Goal: Transaction & Acquisition: Purchase product/service

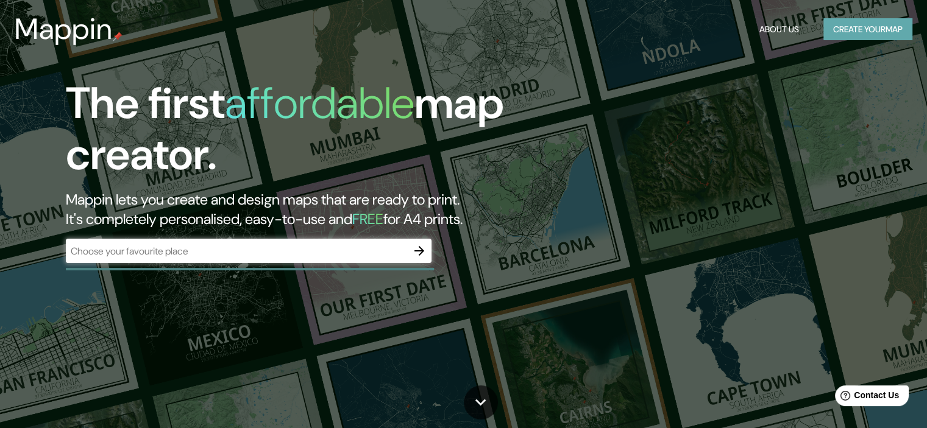
click at [888, 32] on button "Create your map" at bounding box center [867, 29] width 89 height 23
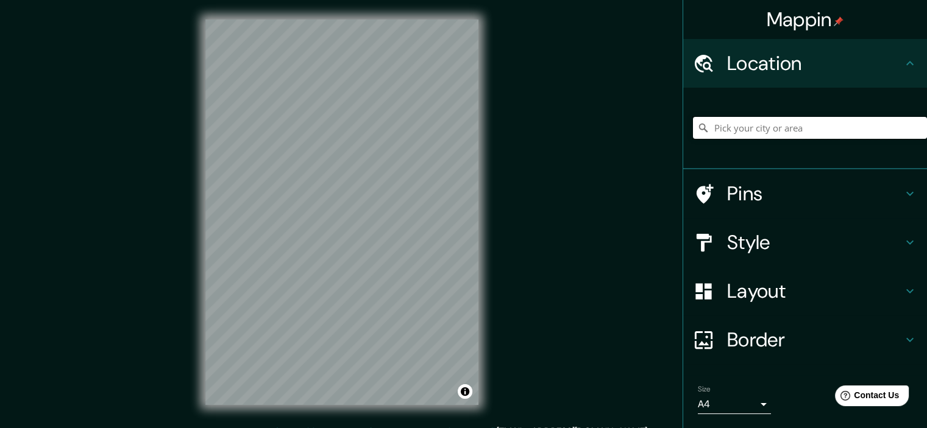
click at [748, 130] on input "Pick your city or area" at bounding box center [810, 128] width 234 height 22
click at [713, 120] on input "Pick your city or area" at bounding box center [810, 128] width 234 height 22
paste input "[PERSON_NAME][STREET_ADDRESS]"
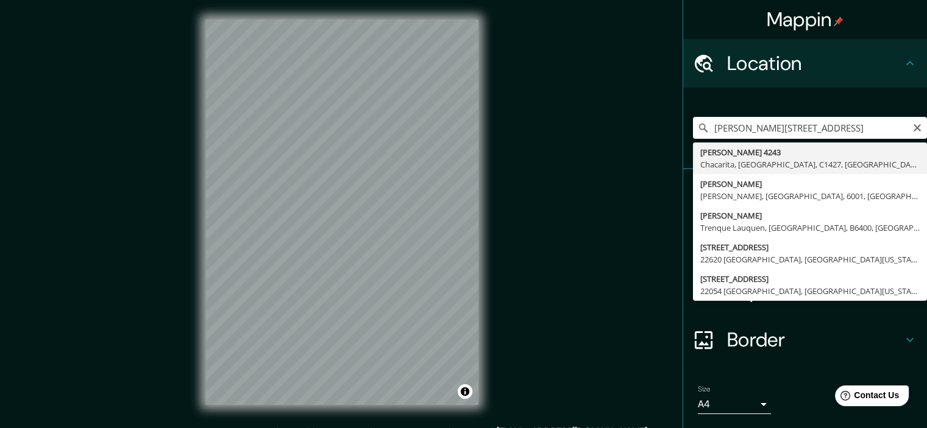
type input "[PERSON_NAME][STREET_ADDRESS]"
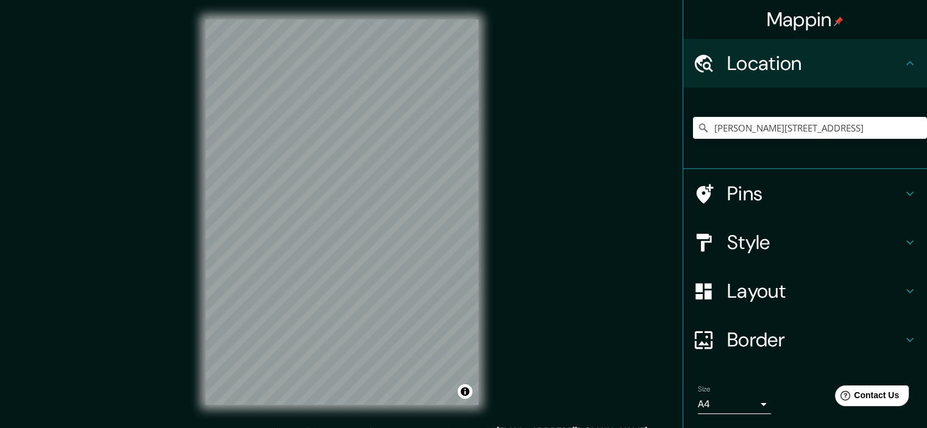
click at [785, 245] on h4 "Style" at bounding box center [814, 242] width 175 height 24
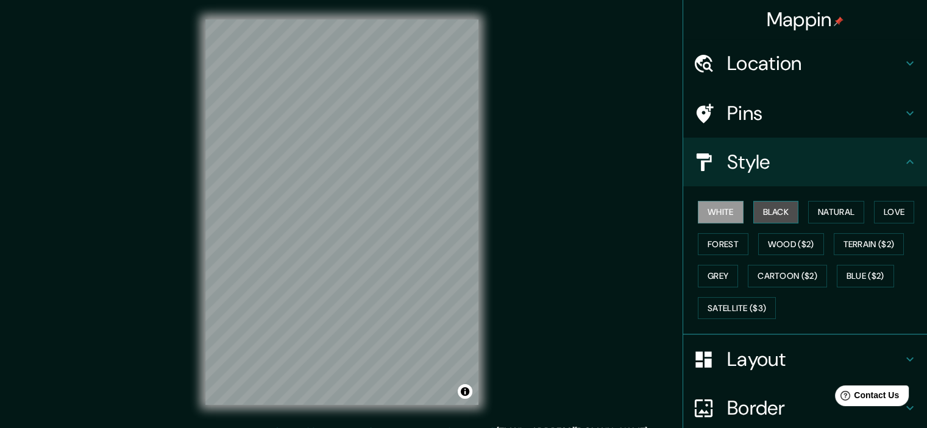
click at [770, 201] on button "Black" at bounding box center [776, 212] width 46 height 23
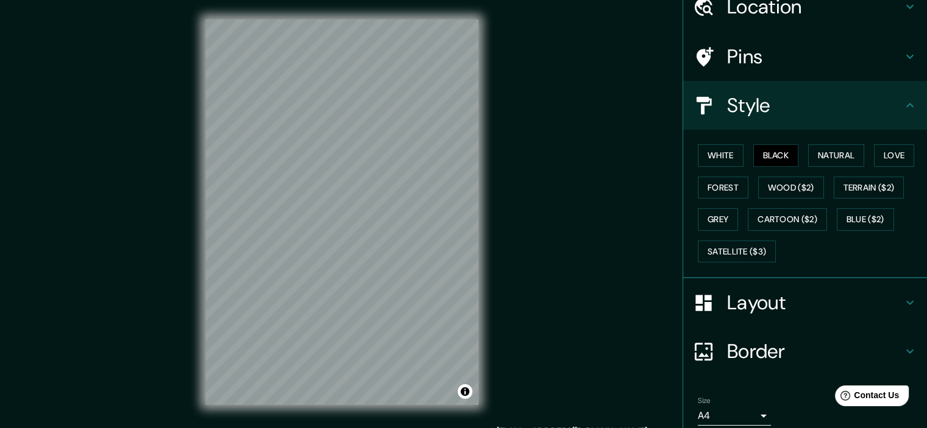
scroll to position [104, 0]
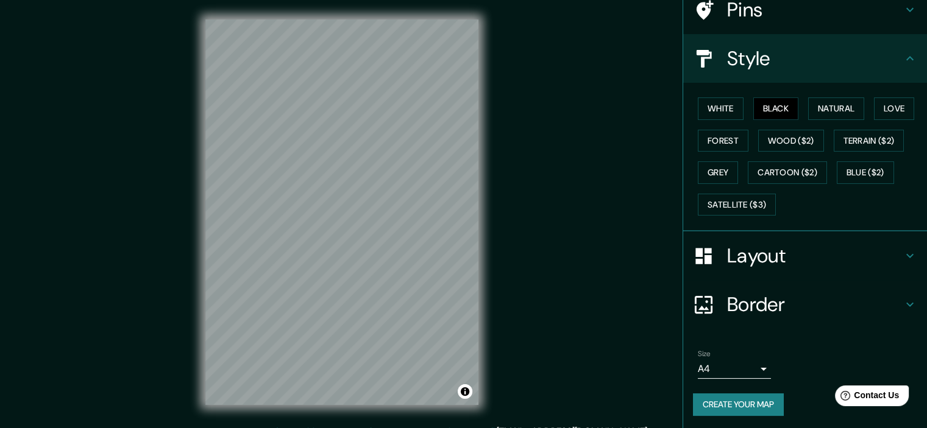
click at [734, 405] on button "Create your map" at bounding box center [738, 405] width 91 height 23
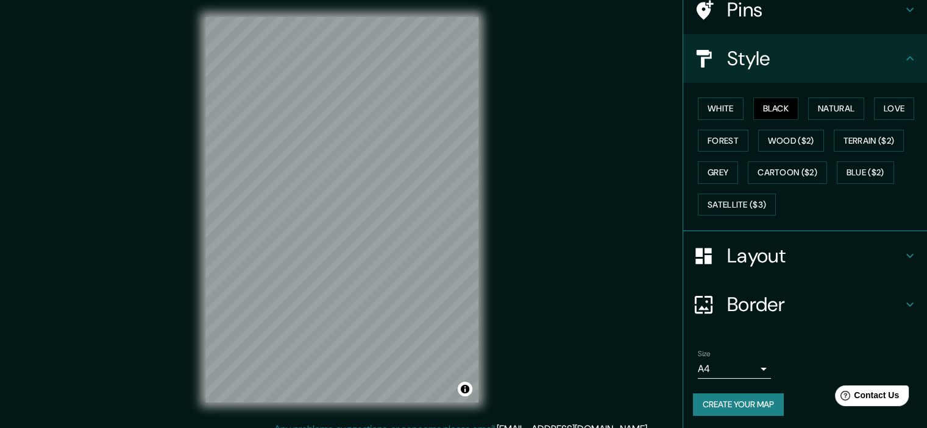
scroll to position [0, 0]
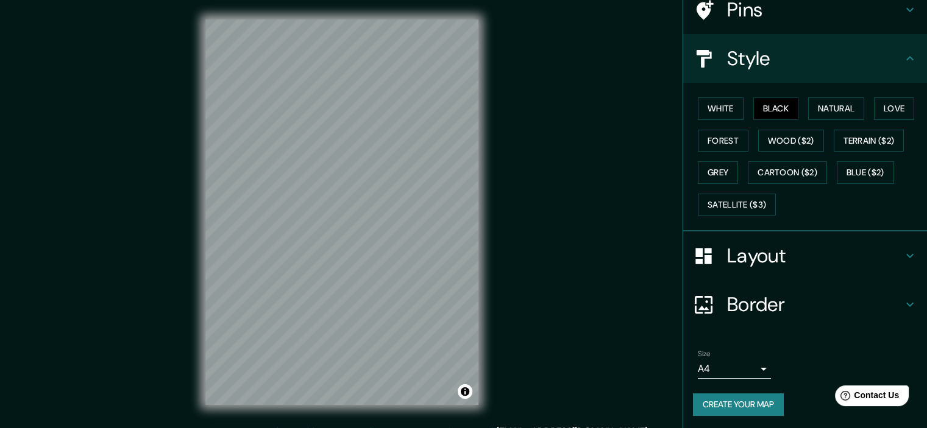
click at [765, 403] on button "Create your map" at bounding box center [738, 405] width 91 height 23
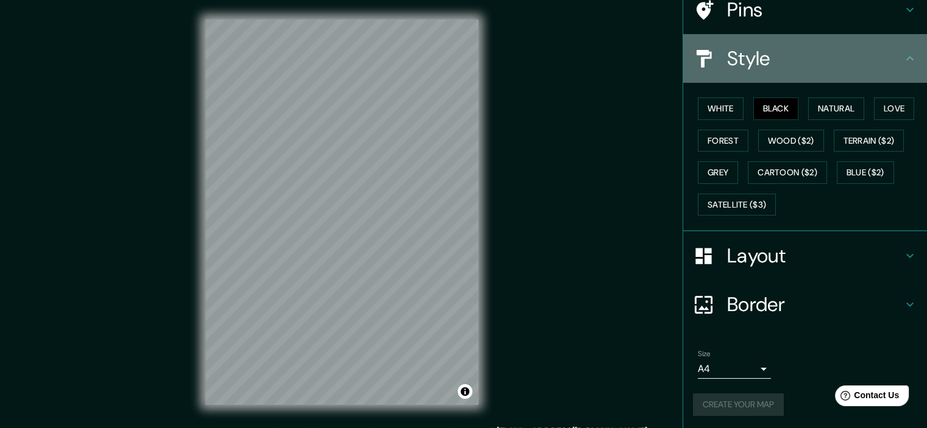
click at [890, 53] on h4 "Style" at bounding box center [814, 58] width 175 height 24
drag, startPoint x: 898, startPoint y: 61, endPoint x: 907, endPoint y: 58, distance: 9.1
click at [907, 58] on icon at bounding box center [909, 58] width 15 height 15
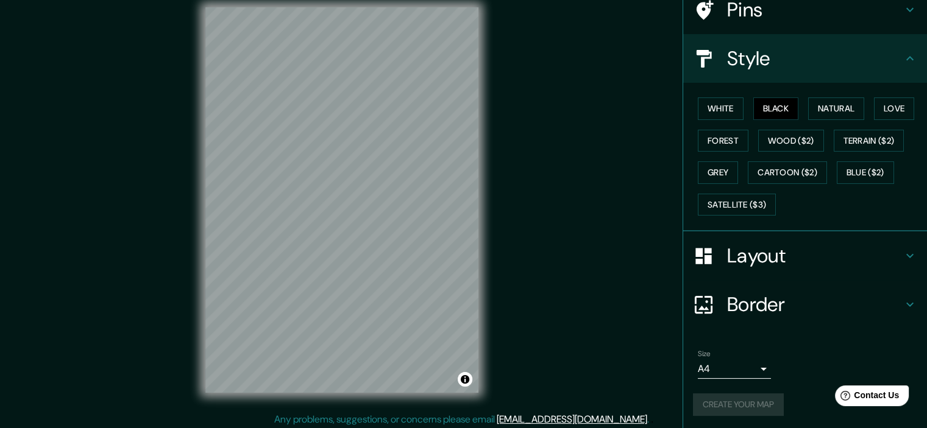
scroll to position [15, 0]
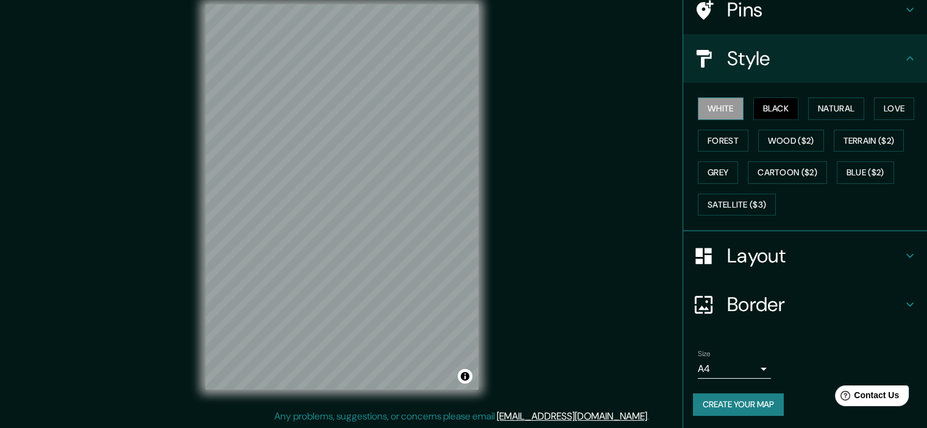
click at [721, 110] on button "White" at bounding box center [721, 108] width 46 height 23
click at [776, 108] on button "Black" at bounding box center [776, 108] width 46 height 23
